Goal: Task Accomplishment & Management: Manage account settings

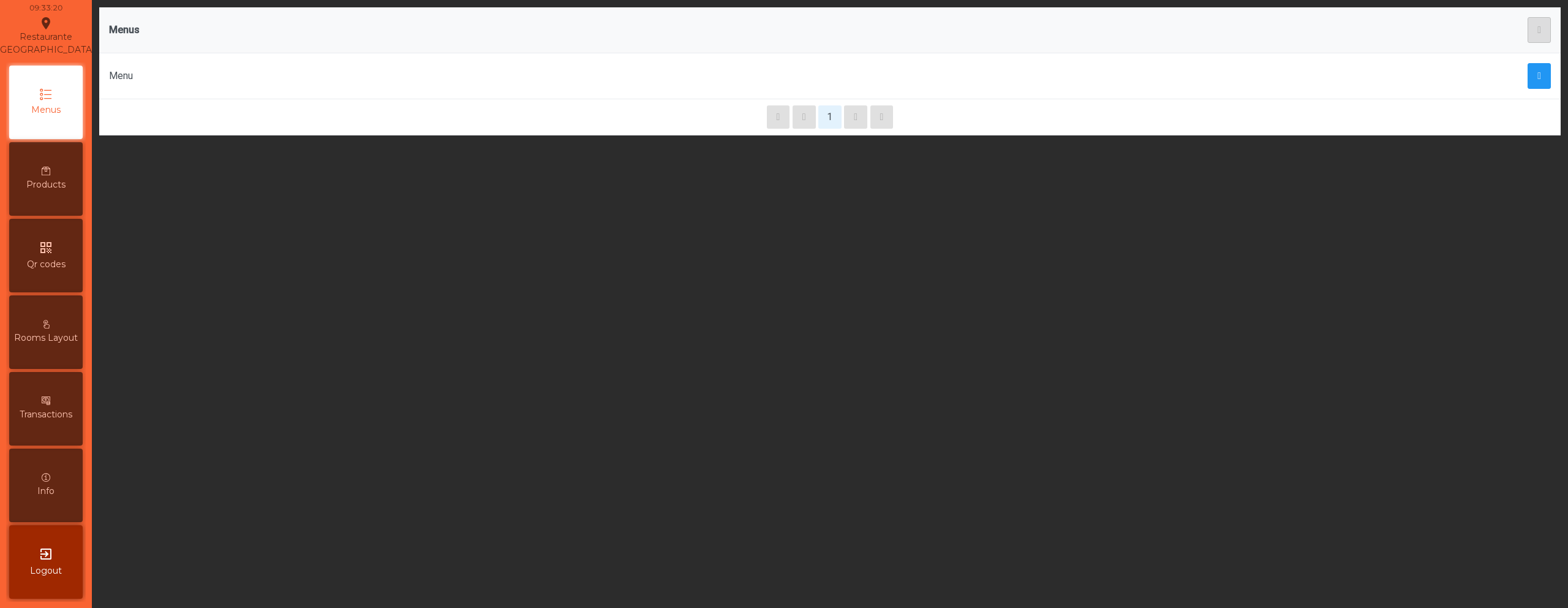
scroll to position [73, 0]
click at [64, 270] on span "Qr codes" at bounding box center [46, 264] width 38 height 13
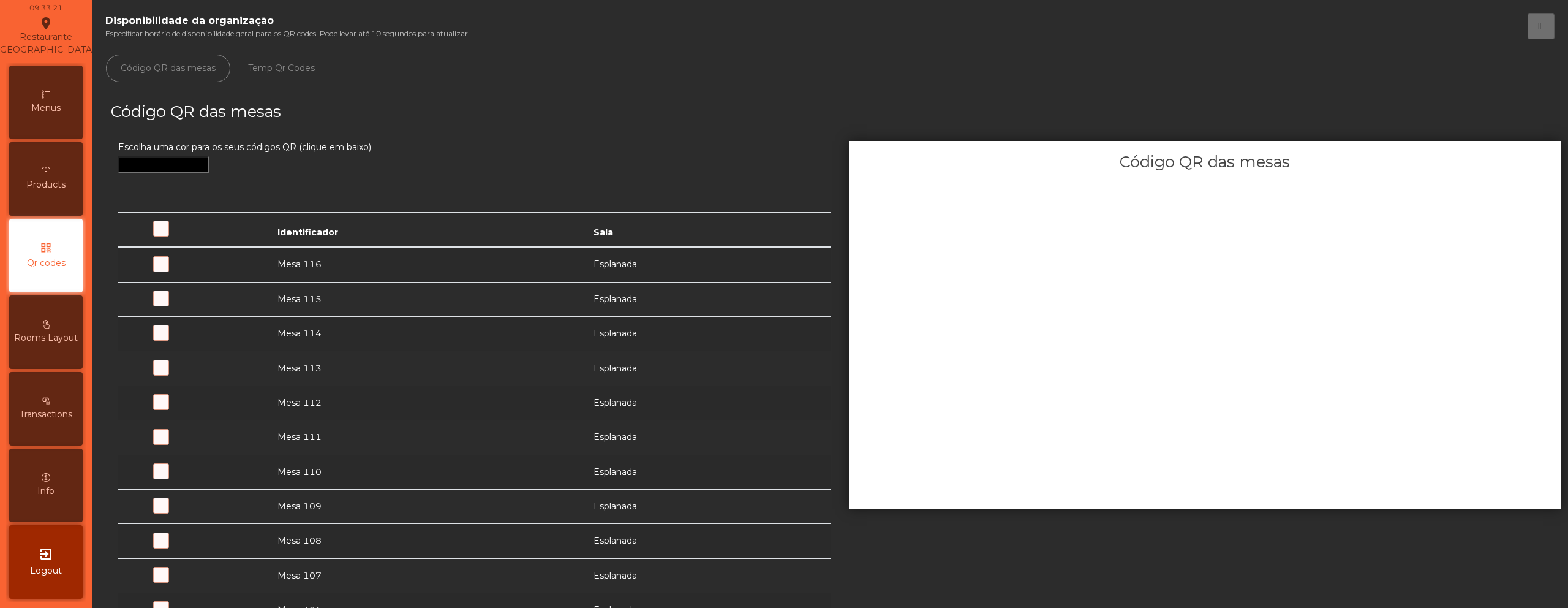
scroll to position [25, 0]
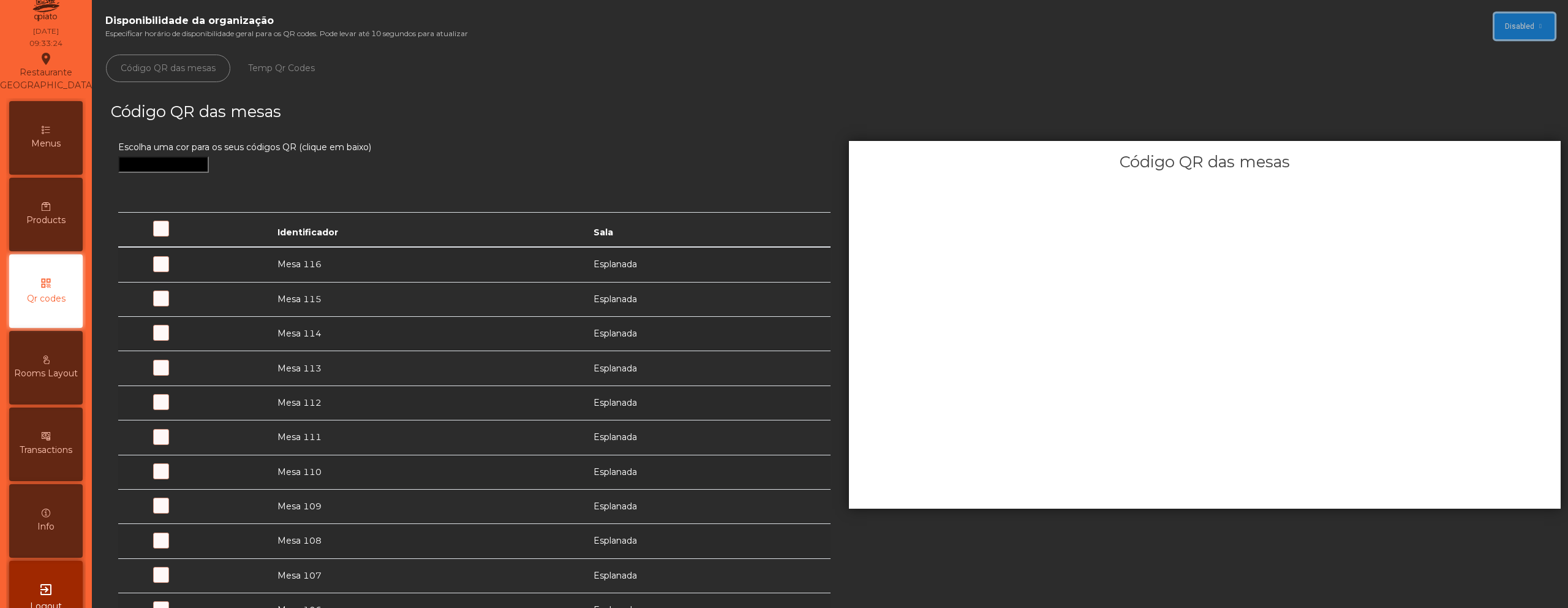
click at [1517, 26] on span "Disabled" at bounding box center [1519, 26] width 30 height 11
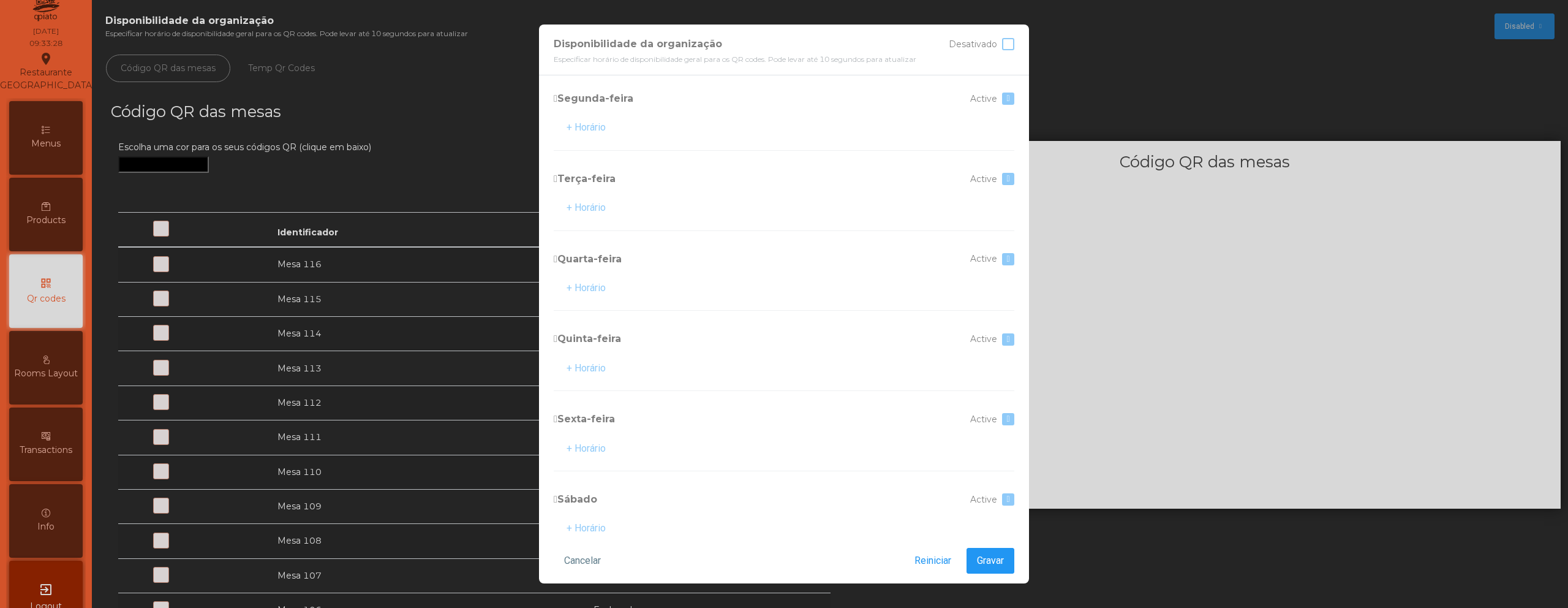
click at [1010, 47] on div at bounding box center [1008, 44] width 12 height 12
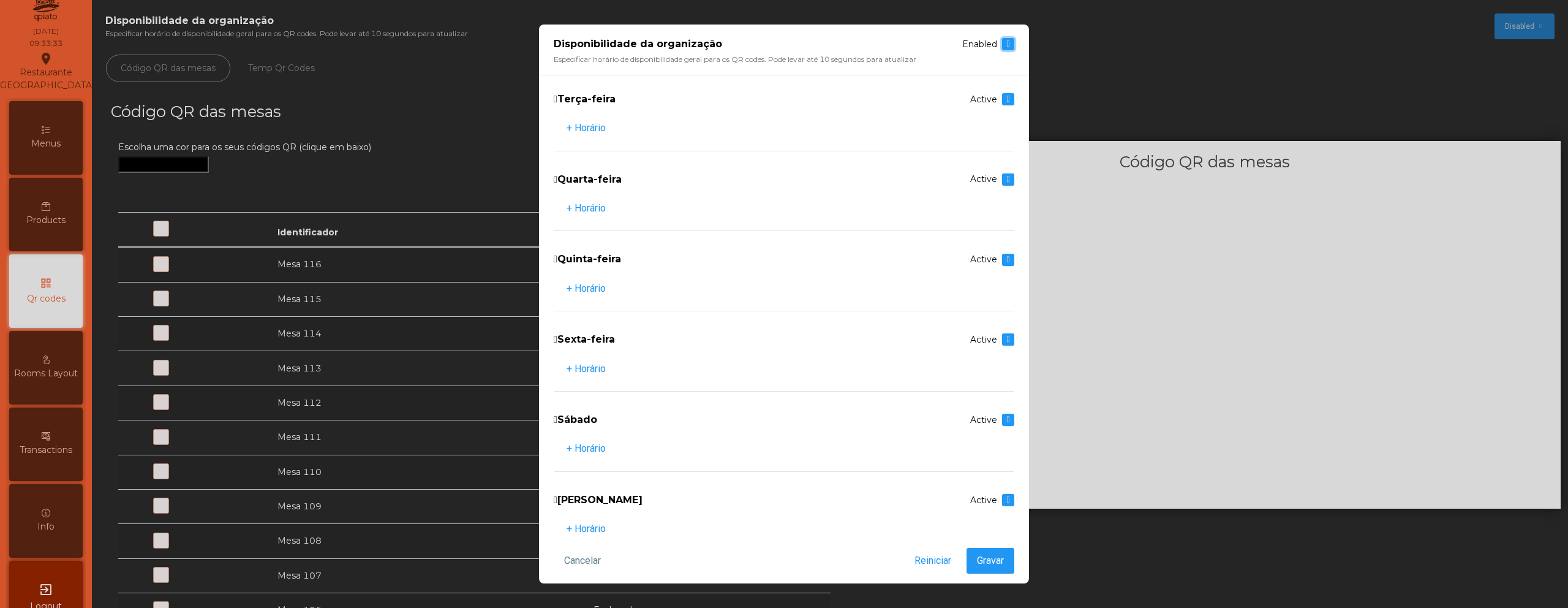
scroll to position [0, 0]
click at [1125, 55] on ngb-modal-window "Disponibilidade da organização Enabled Especificar horário de disponibilidade g…" at bounding box center [784, 304] width 1568 height 608
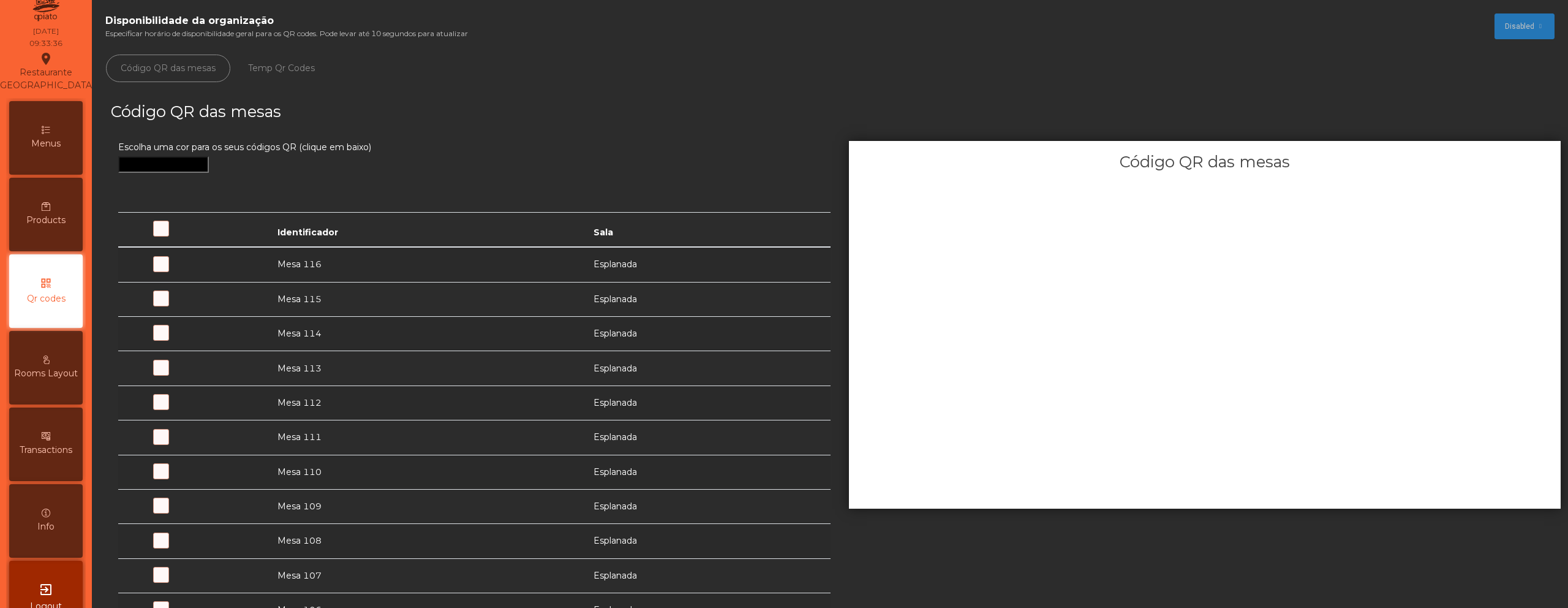
click at [205, 271] on span at bounding box center [205, 271] width 0 height 0
click at [1494, 18] on button "Disabled" at bounding box center [1524, 26] width 60 height 26
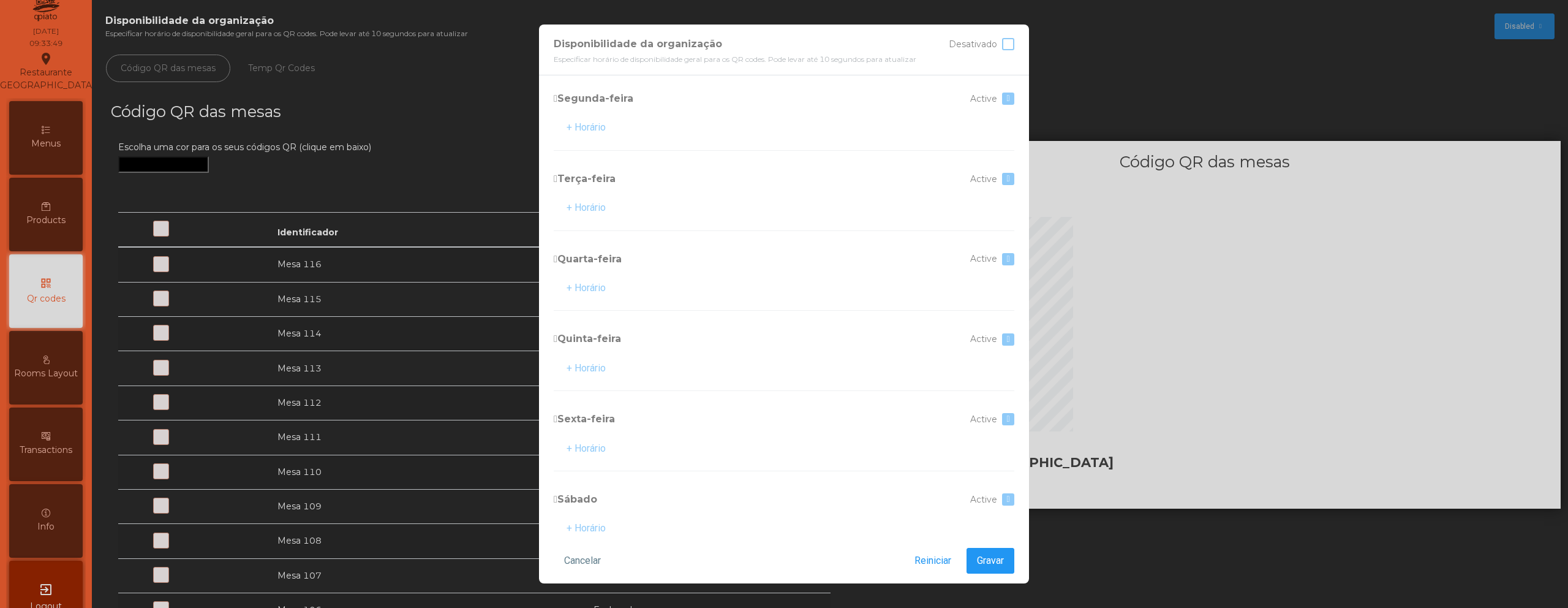
click at [1007, 48] on div at bounding box center [1008, 44] width 12 height 12
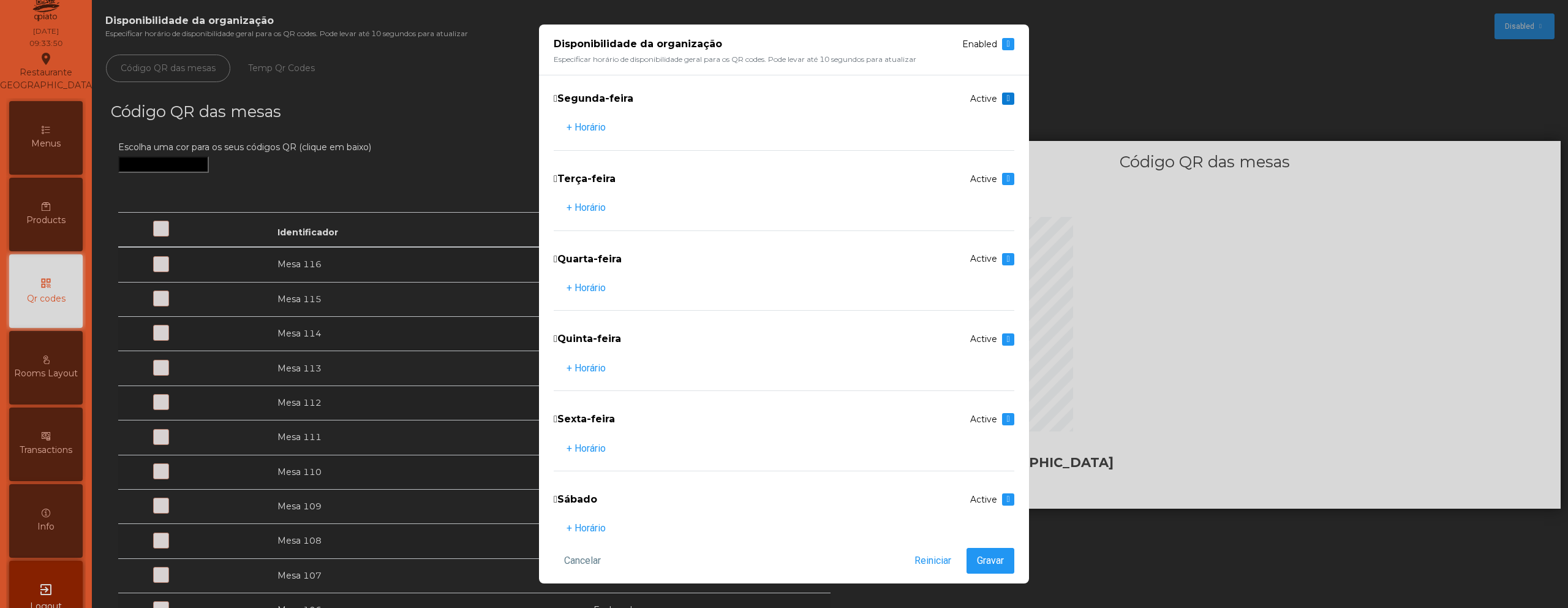
click at [1006, 98] on span at bounding box center [1008, 99] width 3 height 9
click at [1006, 175] on span at bounding box center [1008, 179] width 3 height 9
click at [1006, 263] on span at bounding box center [1008, 259] width 3 height 9
click at [1002, 344] on div at bounding box center [1008, 339] width 12 height 12
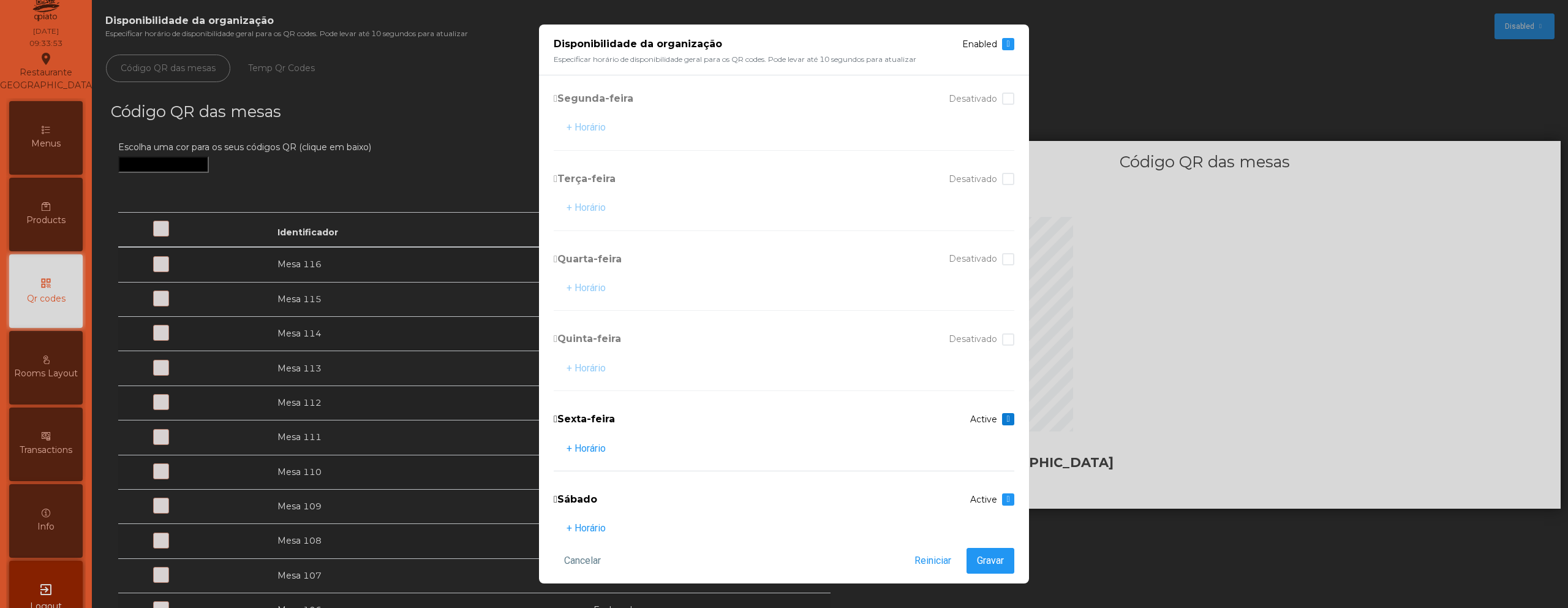
click at [1006, 415] on span at bounding box center [1008, 419] width 3 height 9
click at [1006, 499] on span at bounding box center [1008, 500] width 3 height 9
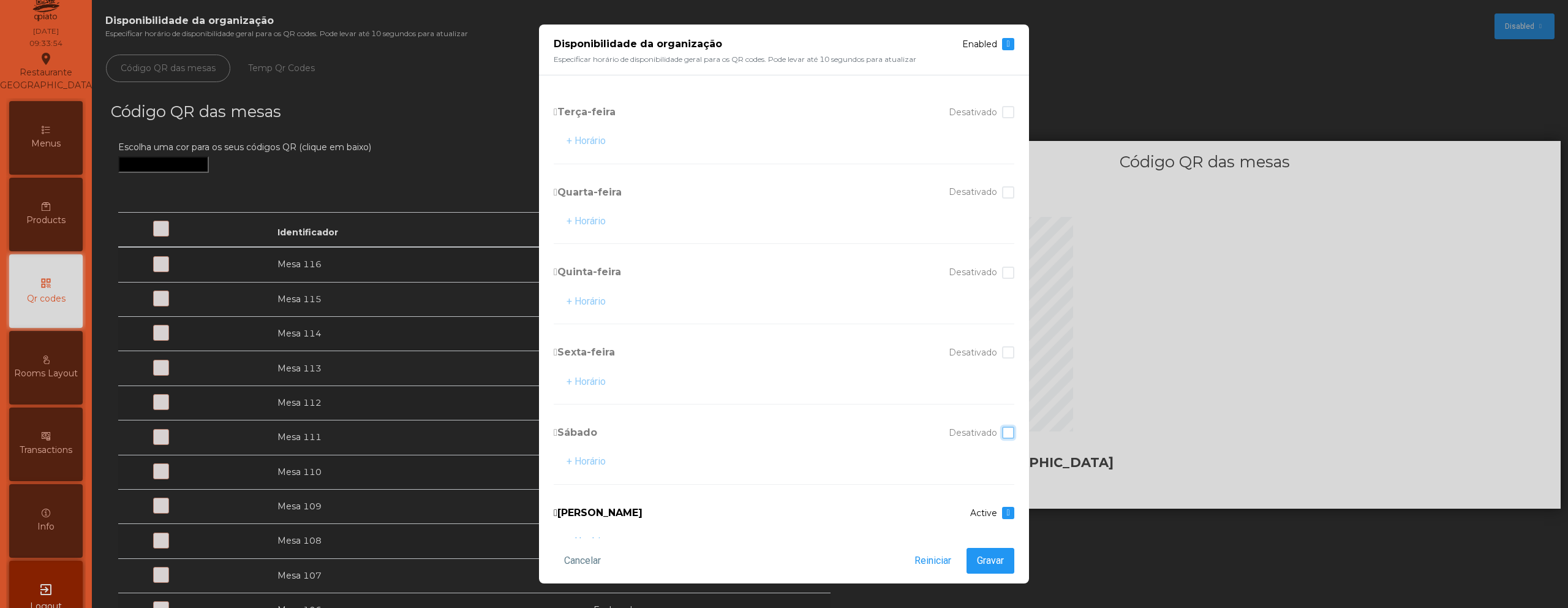
scroll to position [145, 0]
click at [1006, 435] on span at bounding box center [1008, 435] width 3 height 9
click at [994, 559] on span "Gravar" at bounding box center [990, 561] width 27 height 15
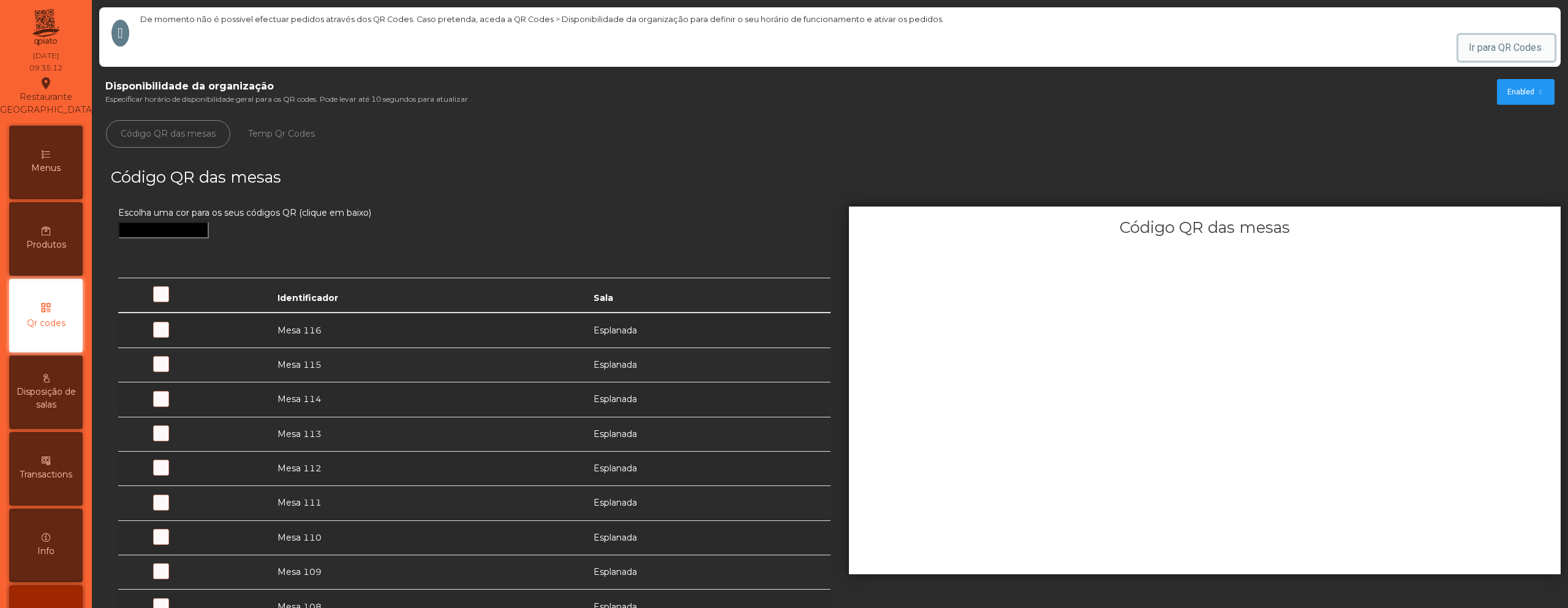
click at [1470, 49] on button "Ir para QR Codes" at bounding box center [1506, 47] width 96 height 26
click at [1497, 91] on button "Enabled" at bounding box center [1525, 91] width 57 height 26
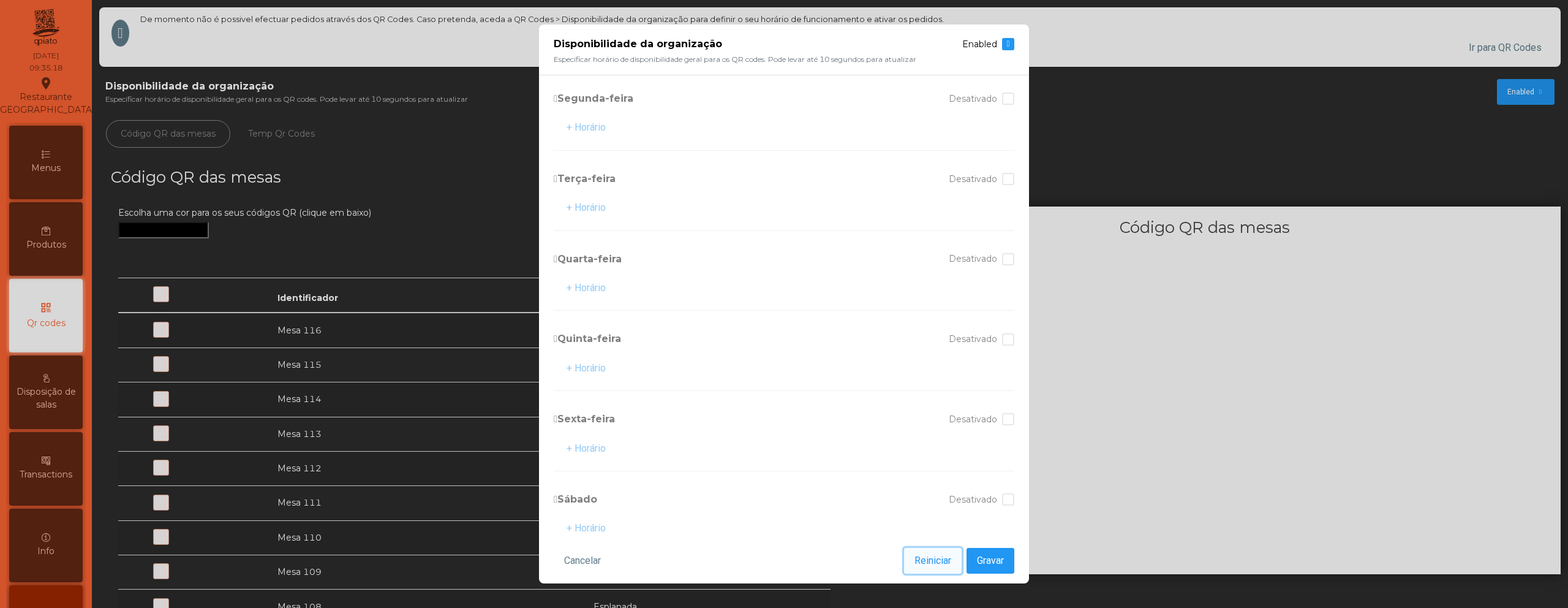
click at [922, 554] on span "Reiniciar" at bounding box center [933, 561] width 37 height 15
click at [1006, 44] on span at bounding box center [1008, 44] width 3 height 9
click at [1004, 44] on div at bounding box center [1008, 44] width 12 height 12
click at [1002, 98] on div at bounding box center [1008, 98] width 12 height 12
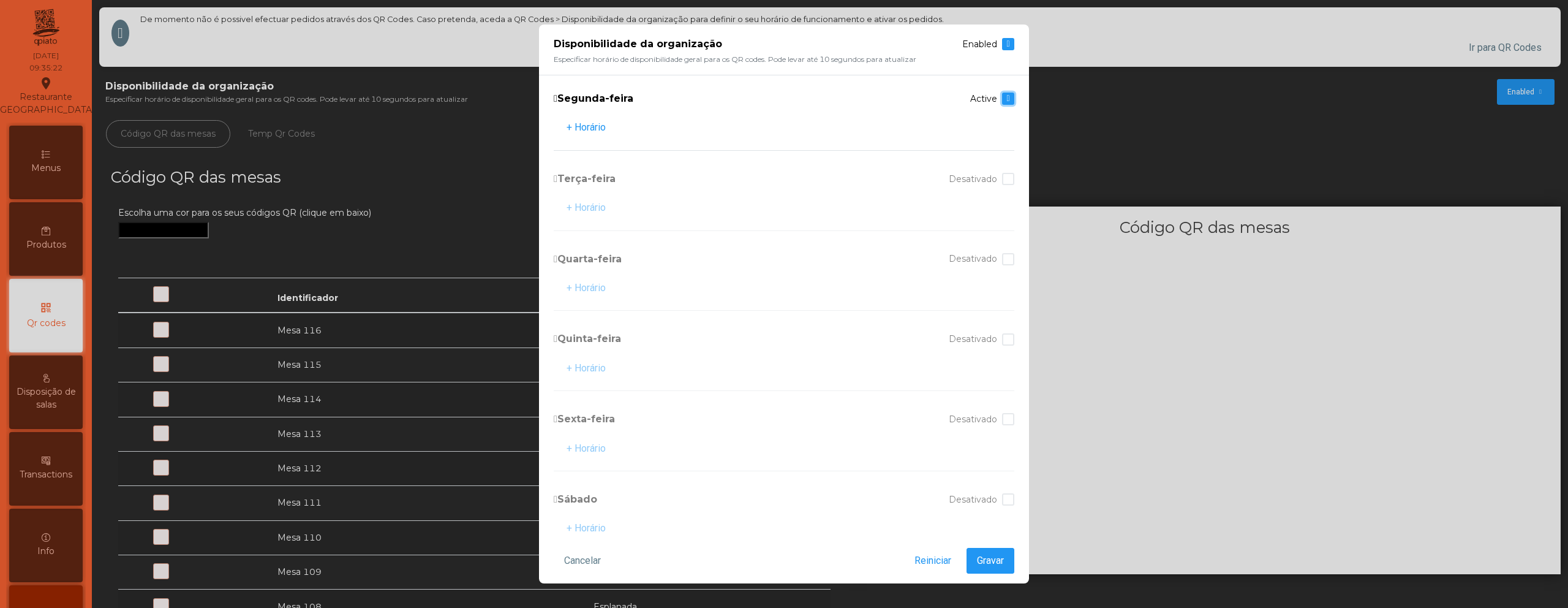
scroll to position [9, 4]
click at [1002, 179] on div at bounding box center [1008, 178] width 12 height 12
click at [1002, 259] on div at bounding box center [1008, 259] width 12 height 12
click at [1002, 342] on div at bounding box center [1008, 339] width 12 height 12
click at [998, 408] on div "Sexta-feira Desativado + Horário" at bounding box center [783, 443] width 461 height 76
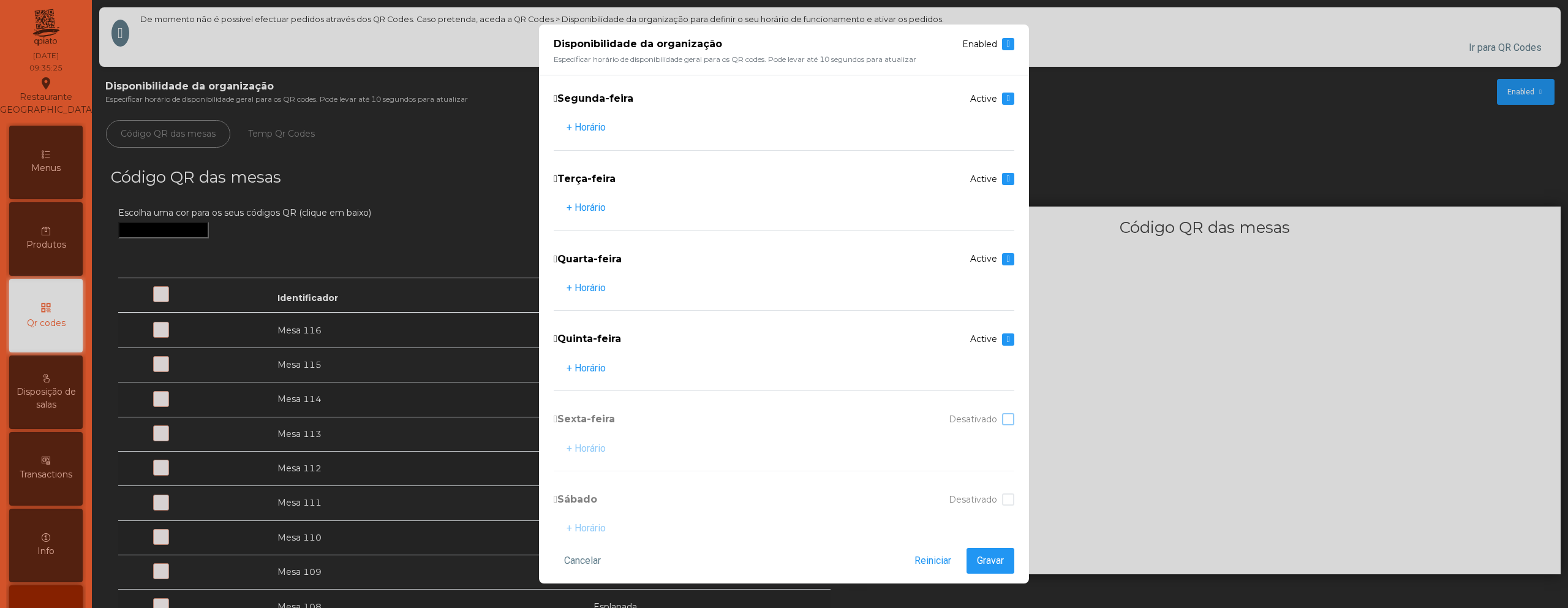
click at [1002, 421] on div at bounding box center [1008, 419] width 12 height 12
click at [1002, 504] on div at bounding box center [1008, 499] width 12 height 12
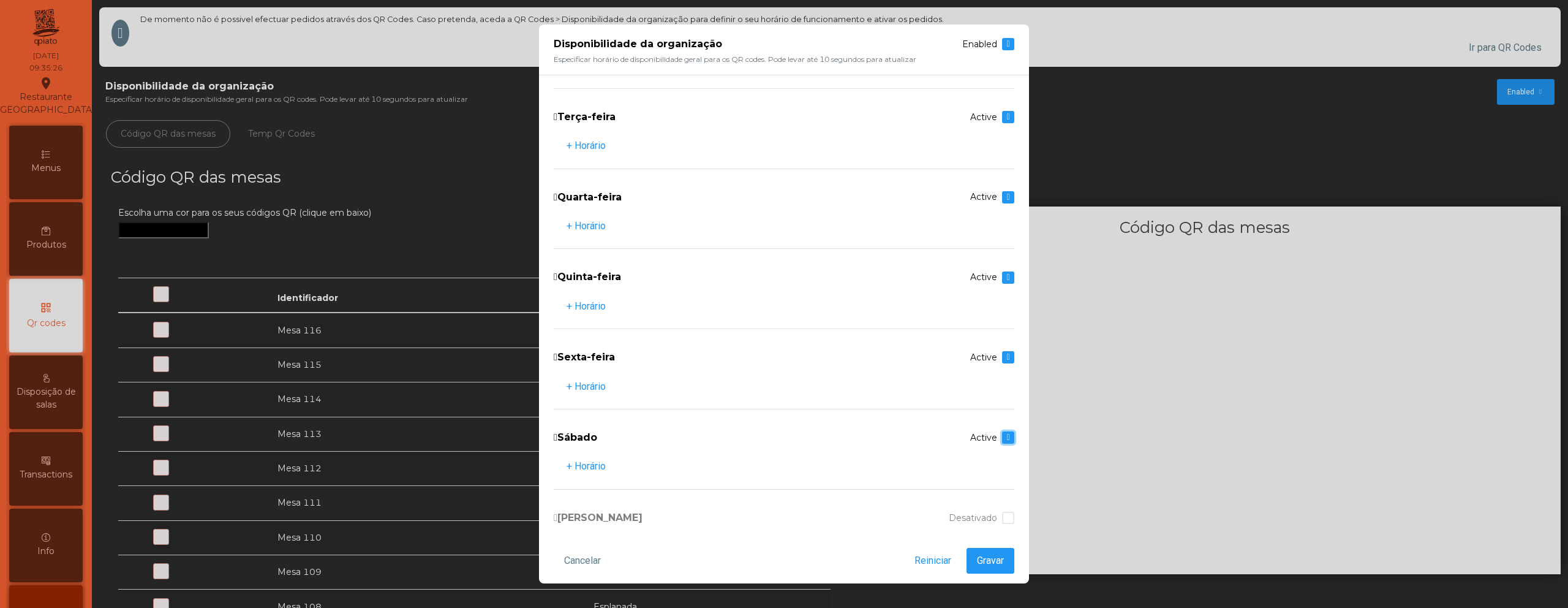
scroll to position [145, 0]
drag, startPoint x: 1000, startPoint y: 437, endPoint x: 994, endPoint y: 460, distance: 23.8
click at [1002, 438] on div at bounding box center [1008, 434] width 12 height 12
click at [991, 557] on span "Gravar" at bounding box center [990, 561] width 27 height 15
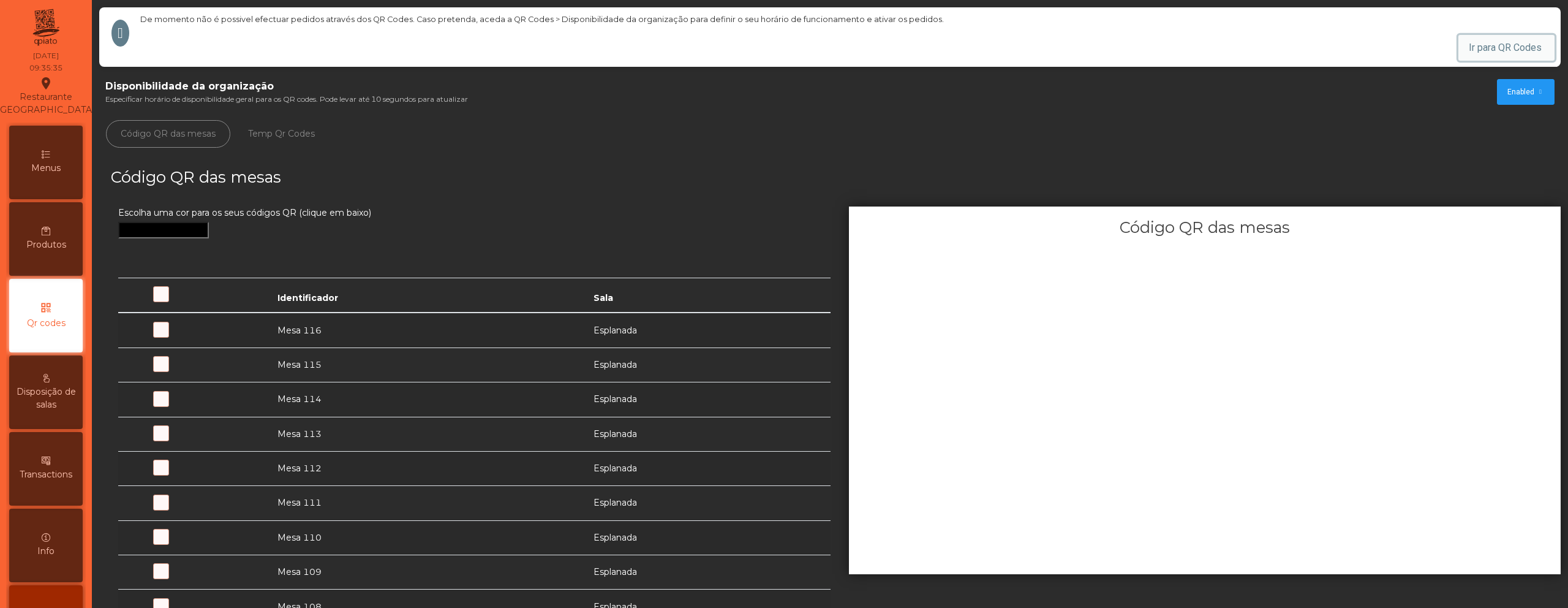
click at [1461, 53] on button "Ir para QR Codes" at bounding box center [1506, 47] width 96 height 26
click at [1514, 97] on span "Enabled" at bounding box center [1521, 91] width 27 height 11
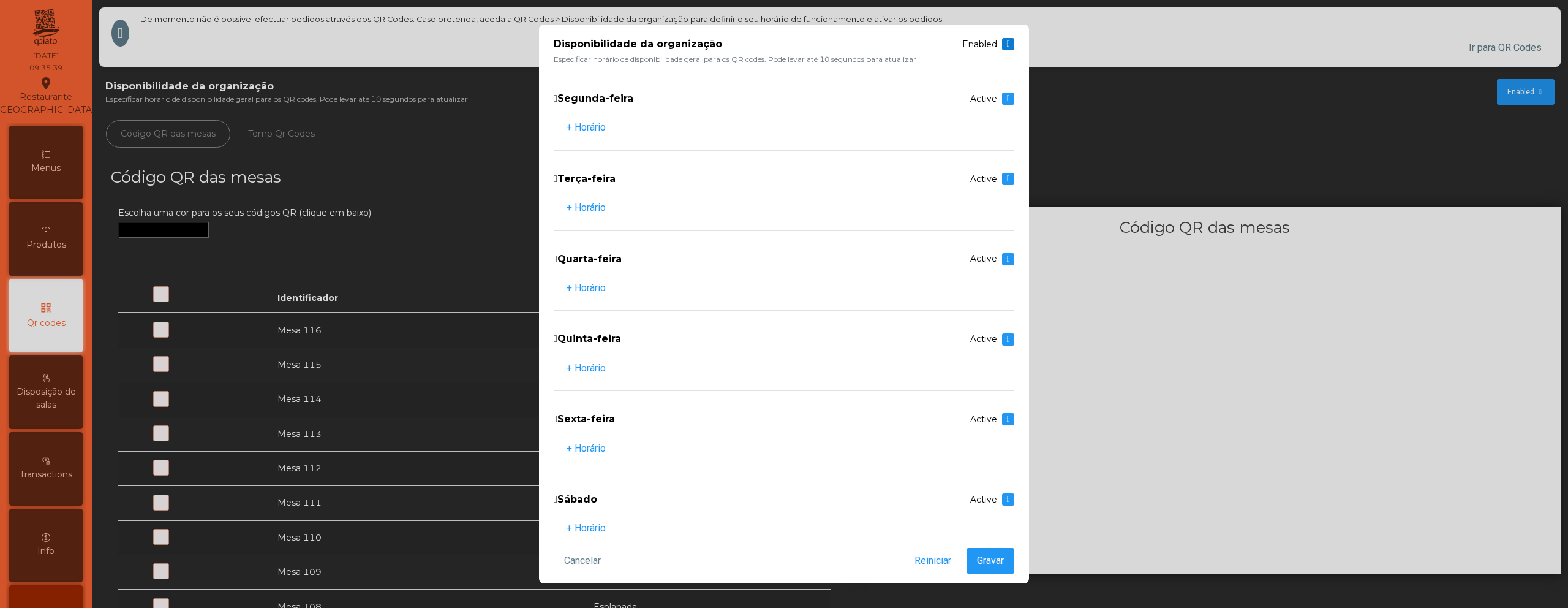
click at [1009, 44] on span at bounding box center [1008, 44] width 3 height 9
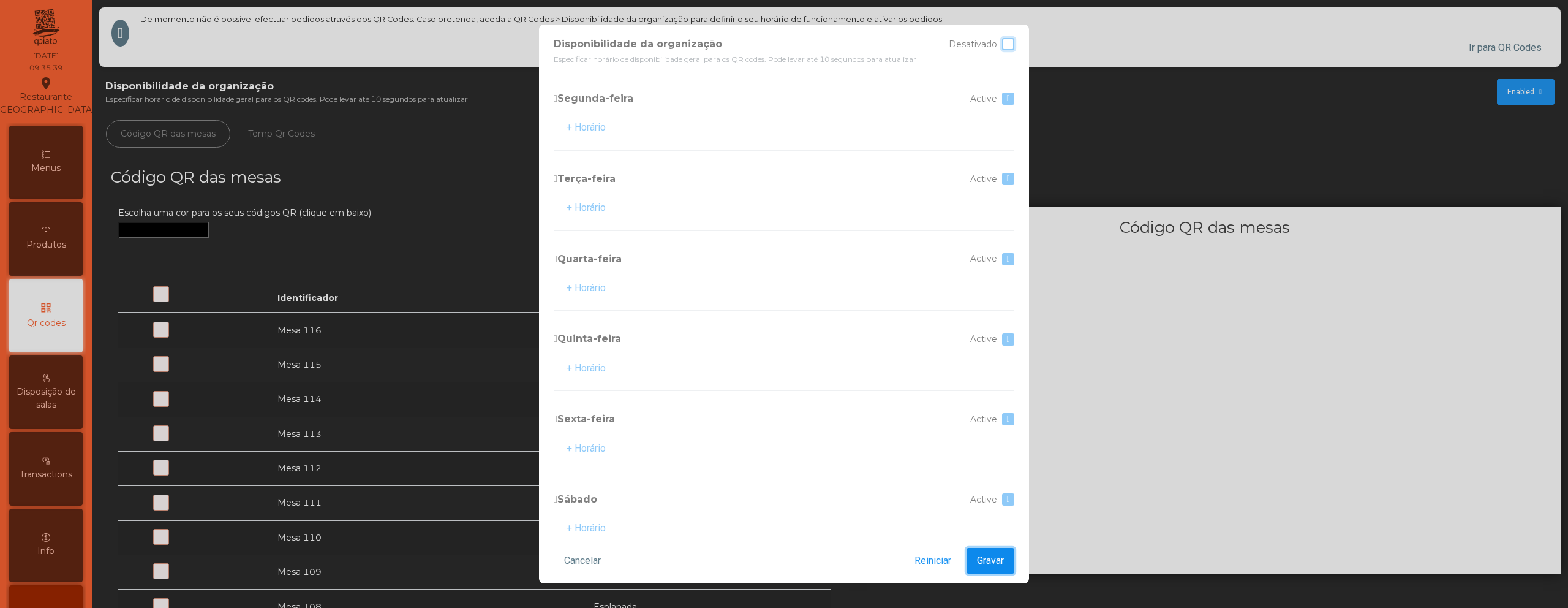
click at [1005, 555] on button "Gravar" at bounding box center [990, 561] width 48 height 26
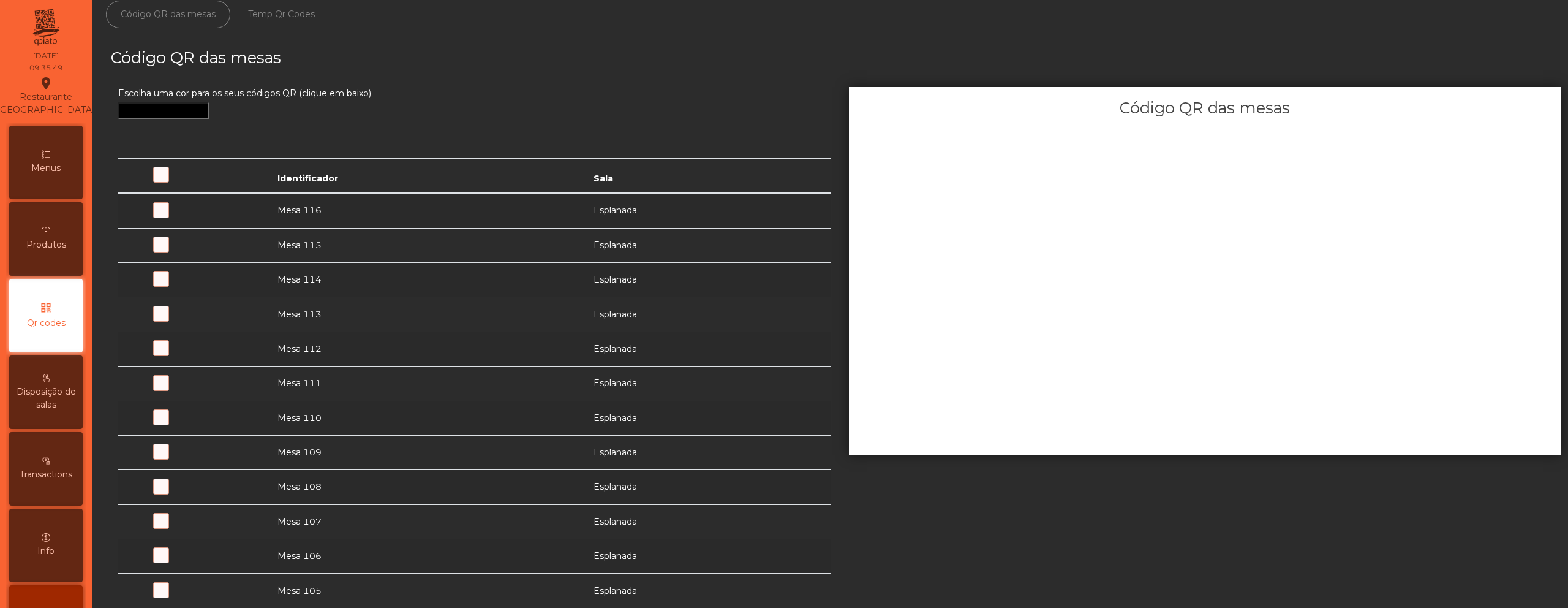
scroll to position [0, 0]
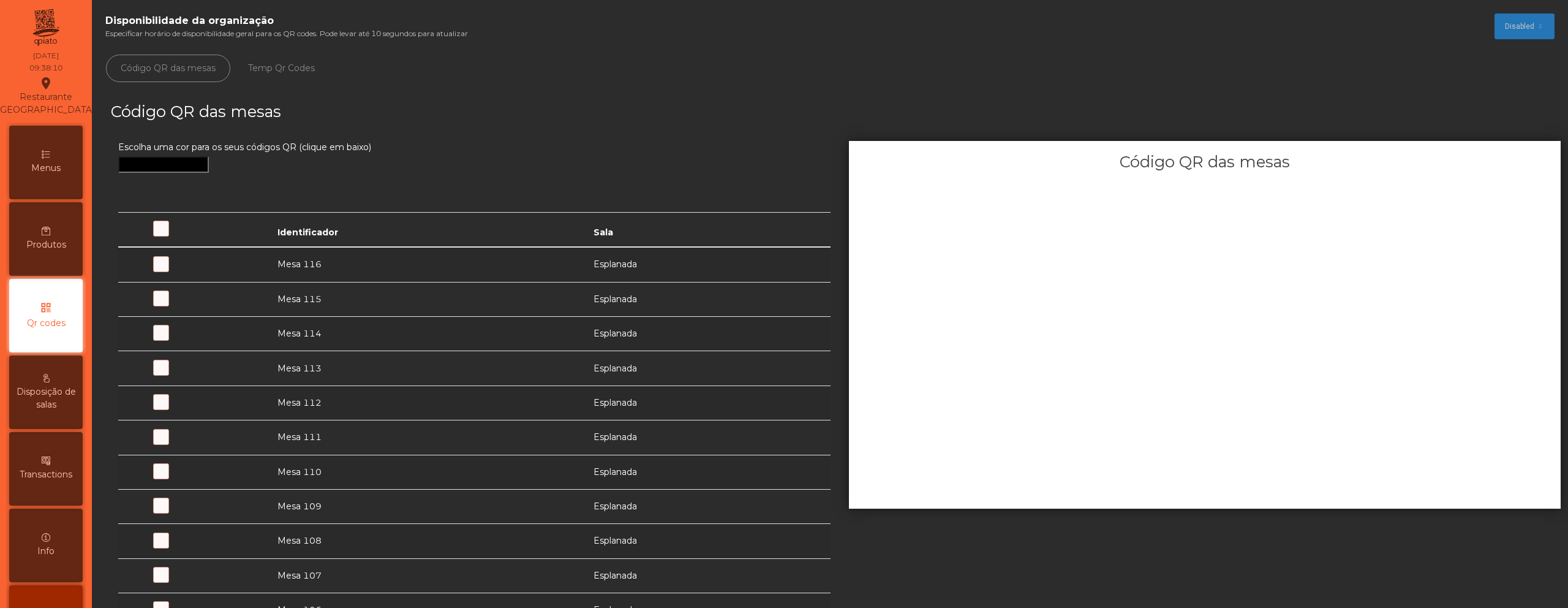
click at [205, 271] on span at bounding box center [205, 271] width 0 height 0
